Goal: Information Seeking & Learning: Learn about a topic

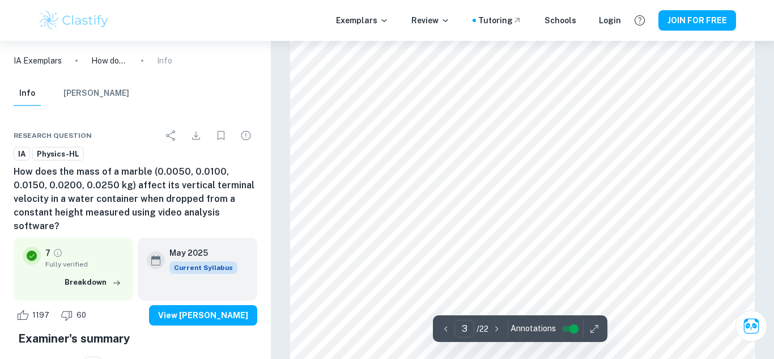
scroll to position [1528, 0]
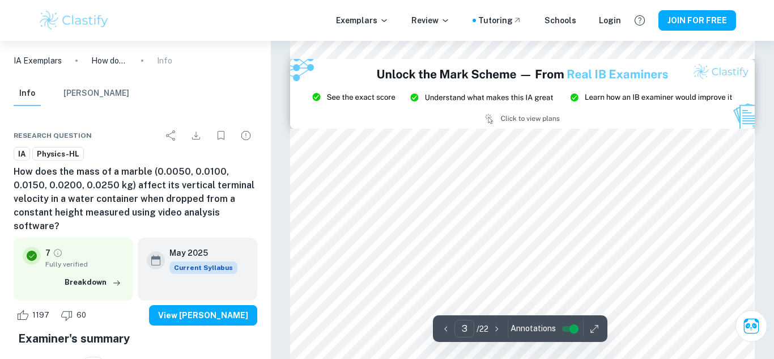
type input "2"
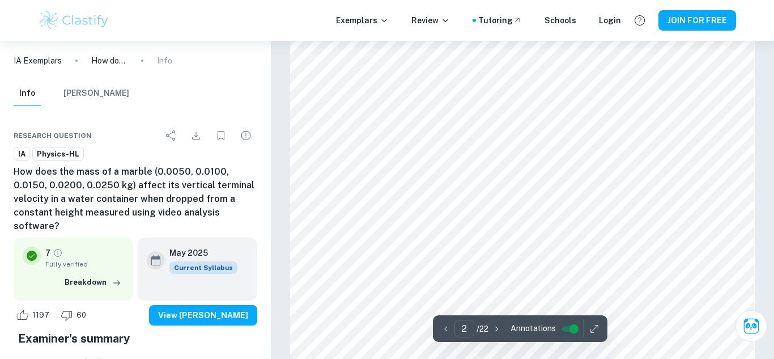
scroll to position [696, 0]
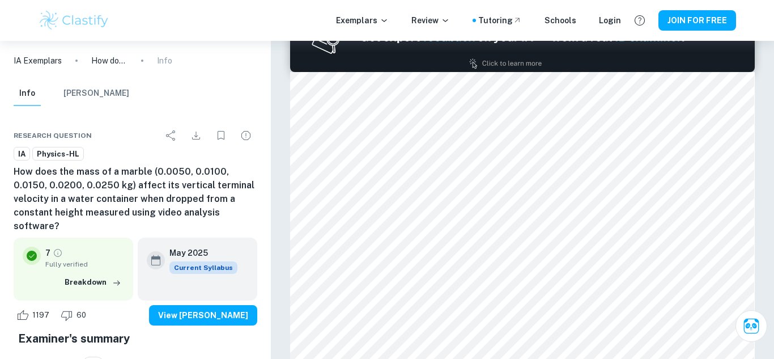
click at [47, 58] on p "IA Exemplars" at bounding box center [38, 60] width 48 height 12
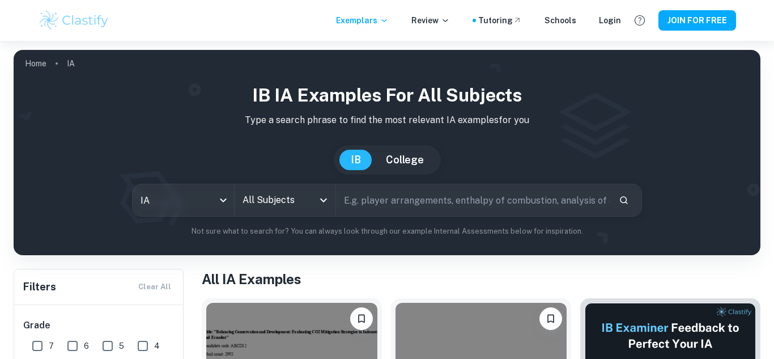
click at [408, 207] on input "text" at bounding box center [473, 200] width 274 height 32
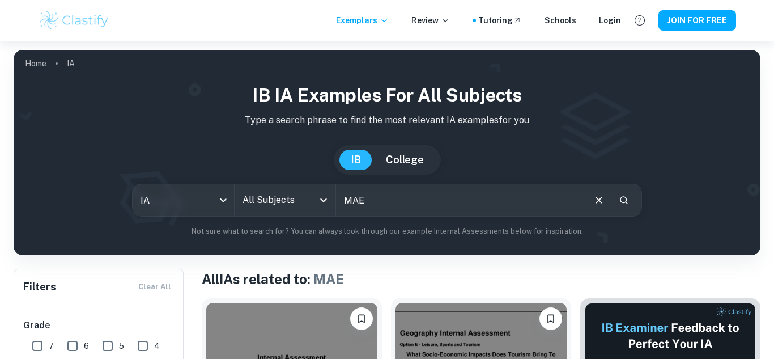
scroll to position [136, 0]
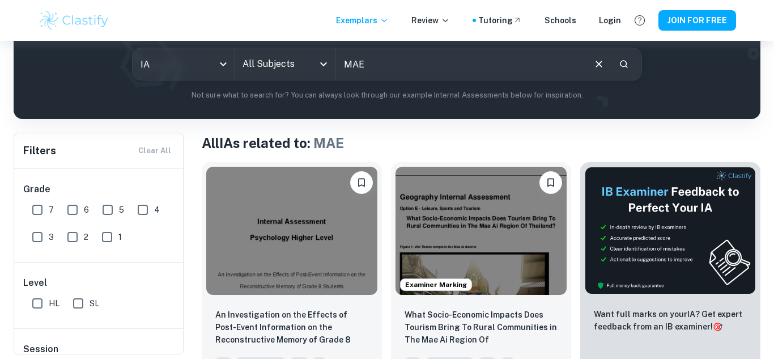
click at [369, 69] on input "MAE" at bounding box center [460, 64] width 248 height 32
type input "M"
type input "math"
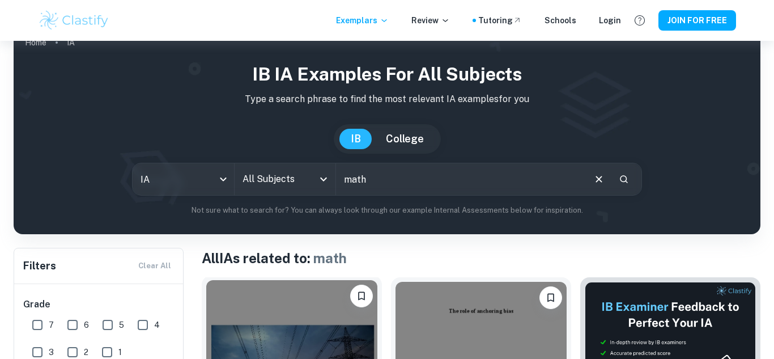
scroll to position [172, 0]
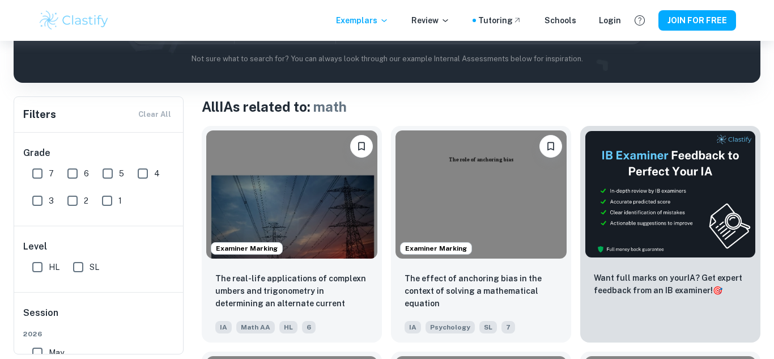
click at [36, 172] on input "7" at bounding box center [37, 173] width 23 height 23
checkbox input "true"
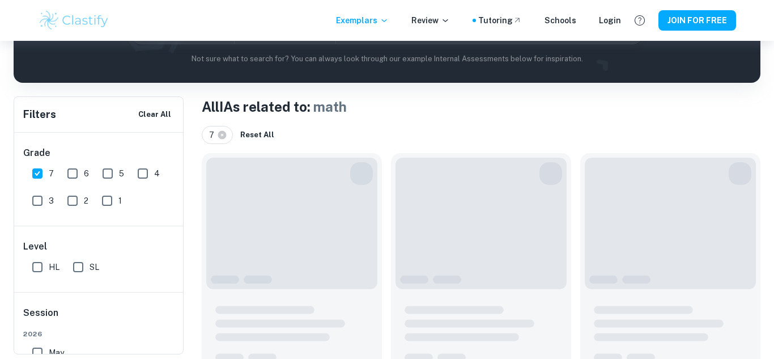
click at [77, 266] on input "SL" at bounding box center [78, 267] width 23 height 23
checkbox input "true"
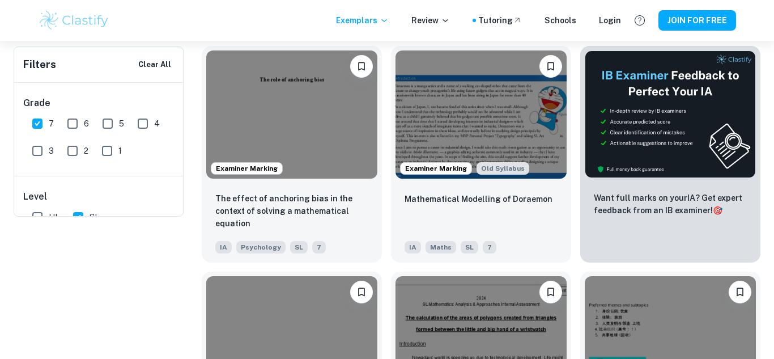
scroll to position [0, 0]
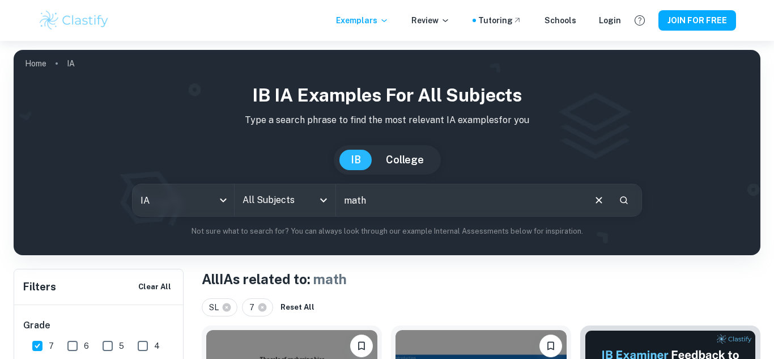
click at [380, 199] on input "math" at bounding box center [460, 200] width 248 height 32
type input "m"
click at [325, 205] on icon "Open" at bounding box center [324, 200] width 14 height 14
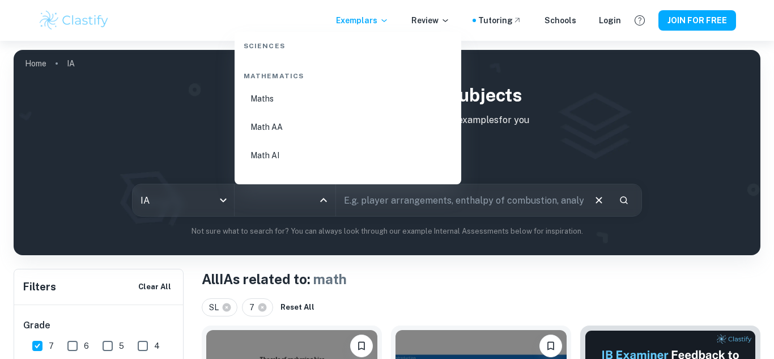
scroll to position [1929, 0]
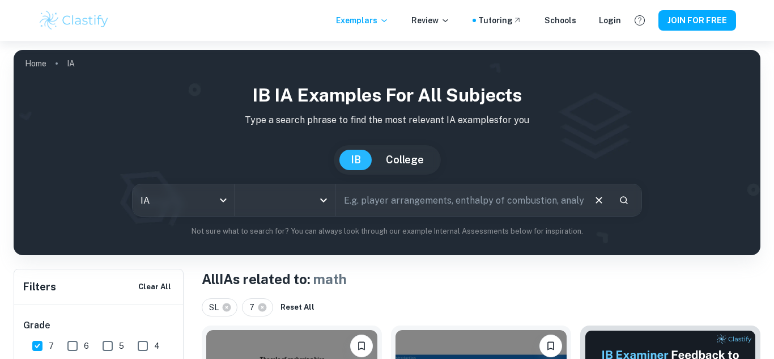
click at [325, 198] on icon "Open" at bounding box center [324, 200] width 14 height 14
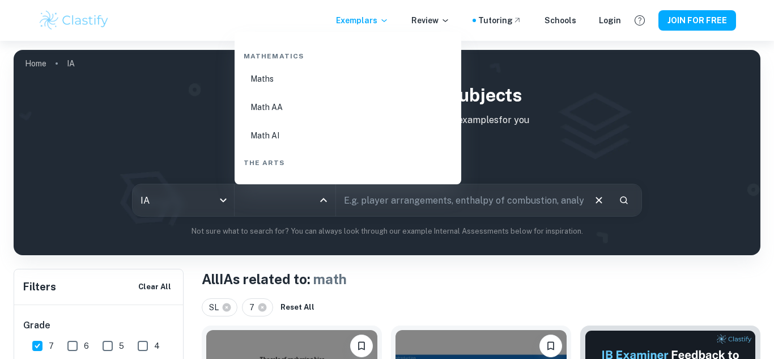
scroll to position [1951, 0]
click at [293, 104] on li "Math AA" at bounding box center [348, 107] width 218 height 26
type input "Math AA"
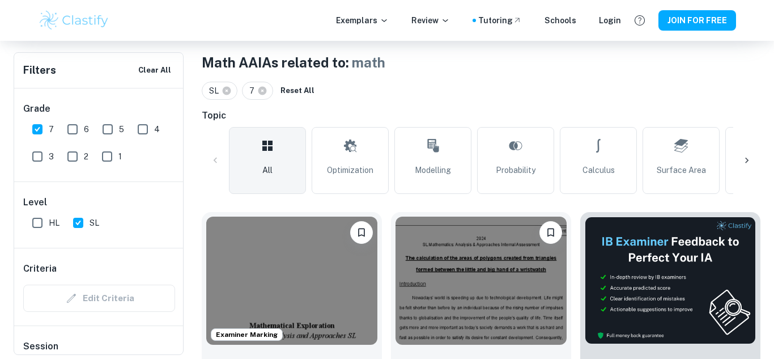
scroll to position [217, 0]
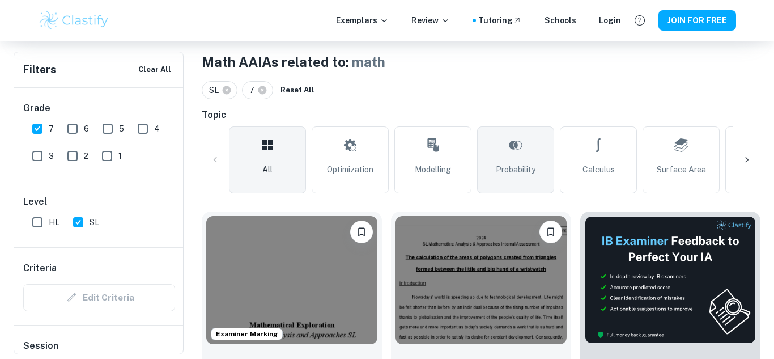
click at [530, 173] on span "Probability" at bounding box center [516, 169] width 40 height 12
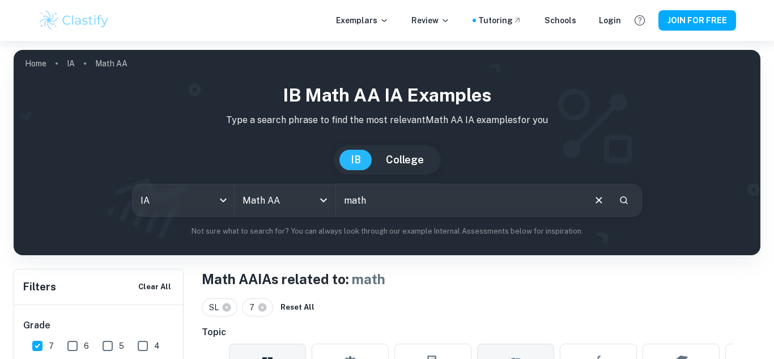
type input "Probability"
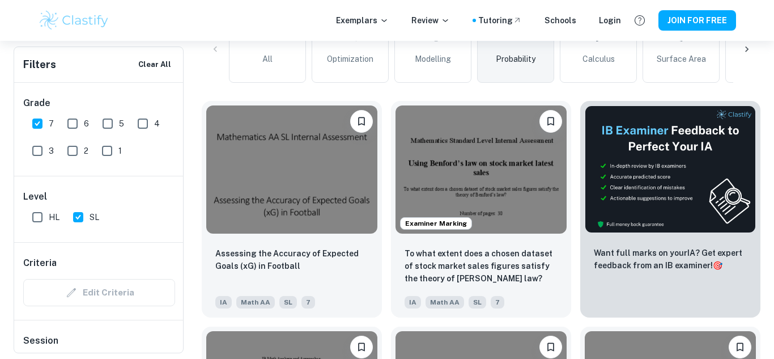
scroll to position [337, 0]
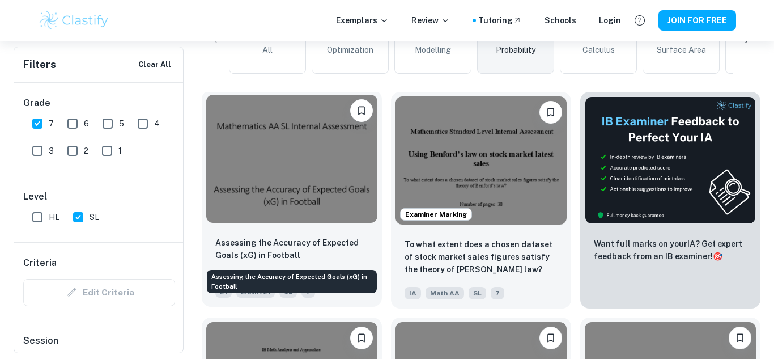
click at [299, 251] on p "Assessing the Accuracy of Expected Goals (xG) in Football" at bounding box center [291, 248] width 153 height 25
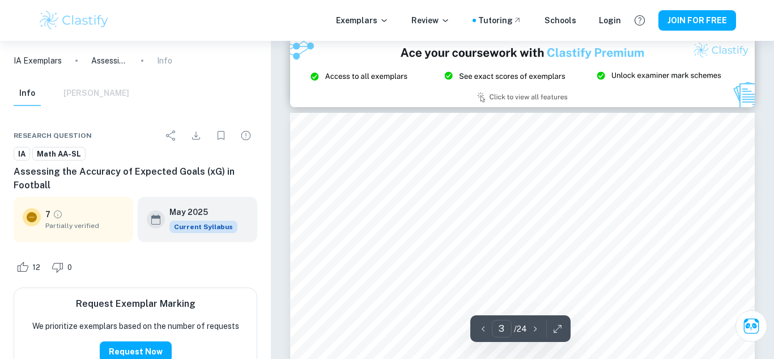
scroll to position [1307, 0]
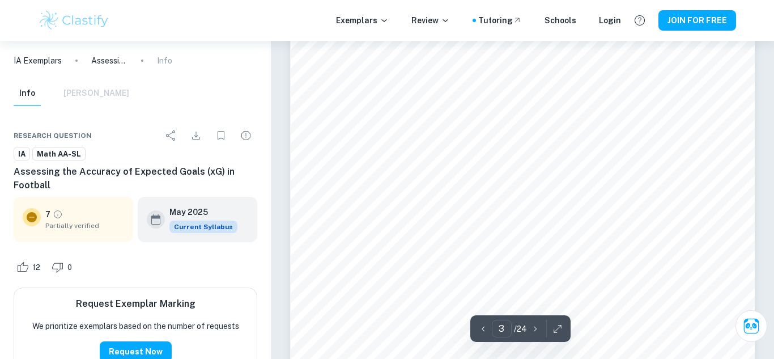
type input "2"
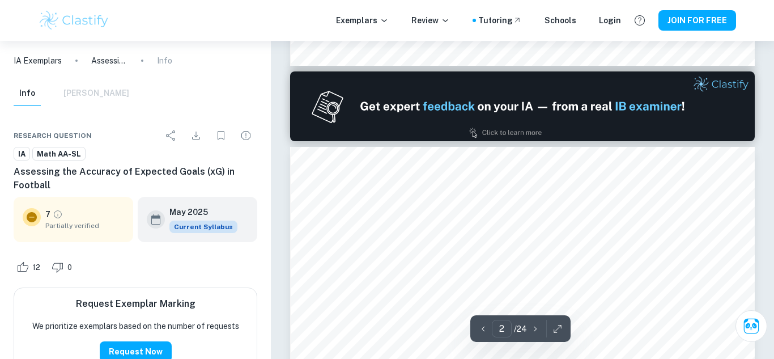
scroll to position [578, 0]
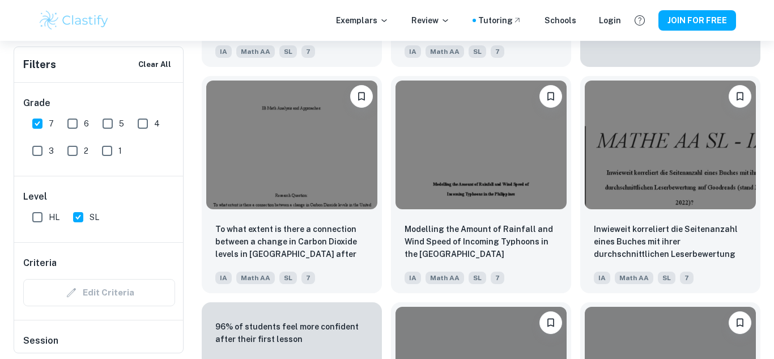
scroll to position [337, 0]
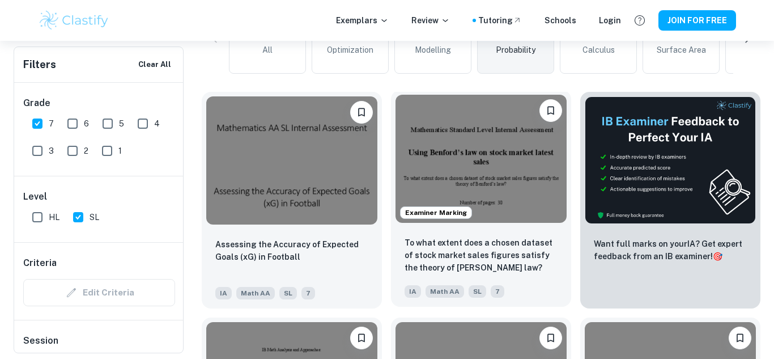
click at [457, 168] on img at bounding box center [481, 159] width 171 height 128
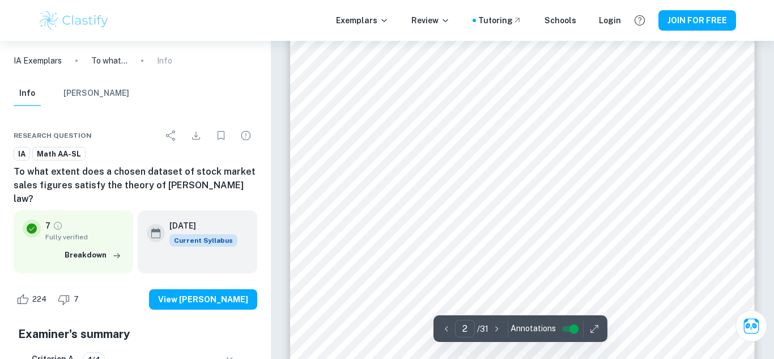
scroll to position [966, 0]
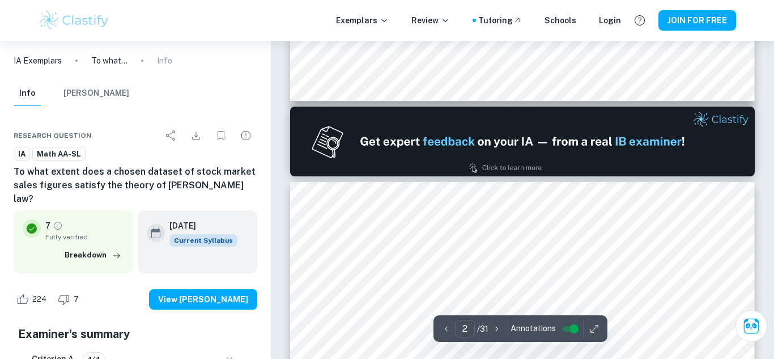
type input "1"
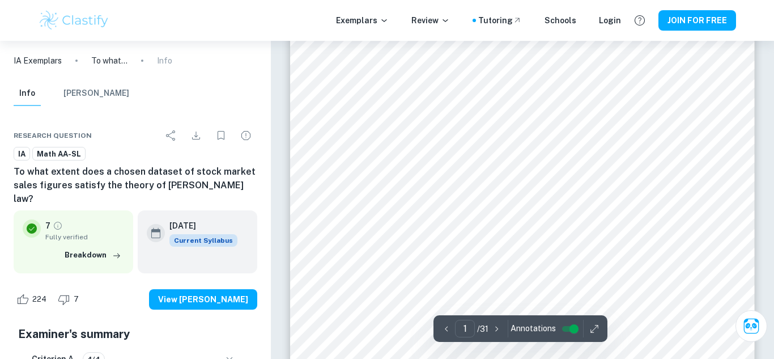
scroll to position [0, 0]
